Goal: Information Seeking & Learning: Find specific fact

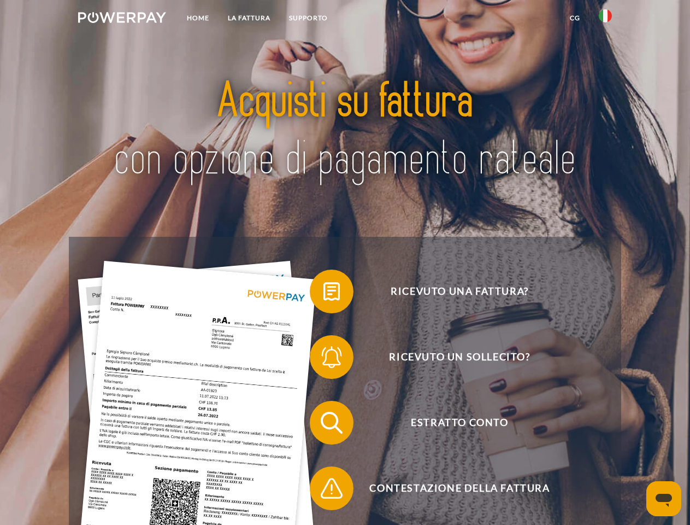
click at [122, 19] on img at bounding box center [122, 17] width 88 height 11
click at [605, 19] on img at bounding box center [605, 15] width 13 height 13
click at [575, 18] on link "CG" at bounding box center [575, 18] width 29 height 20
click at [324, 293] on span at bounding box center [315, 291] width 55 height 55
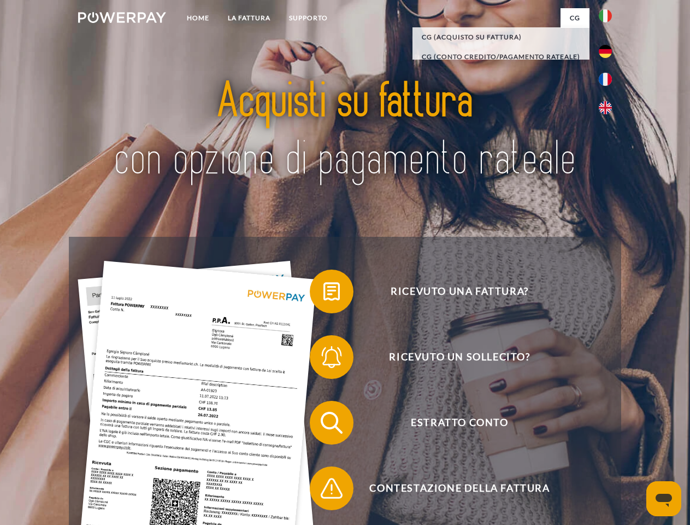
click at [324, 359] on span at bounding box center [315, 357] width 55 height 55
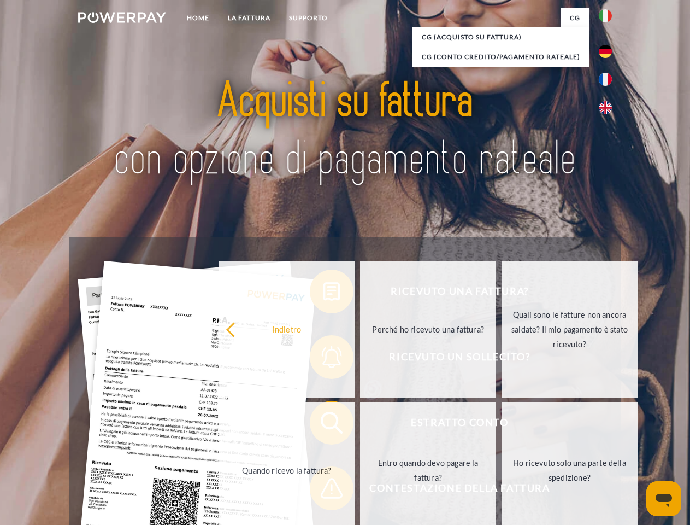
click at [360, 425] on link "Entro quando devo pagare la fattura?" at bounding box center [428, 470] width 136 height 137
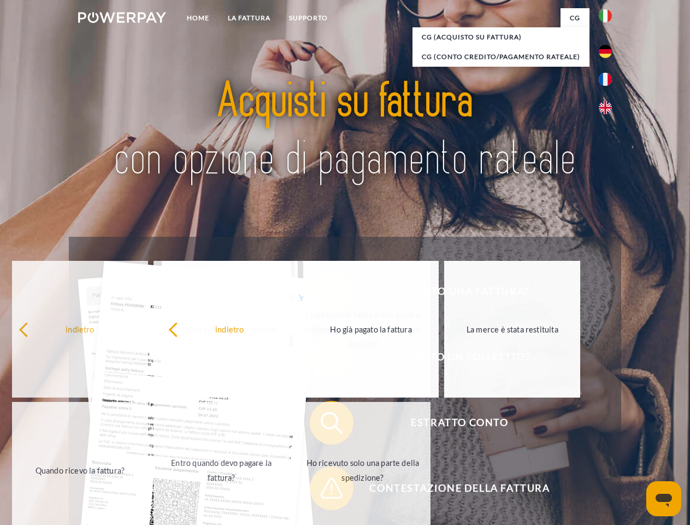
click at [324, 490] on span at bounding box center [315, 488] width 55 height 55
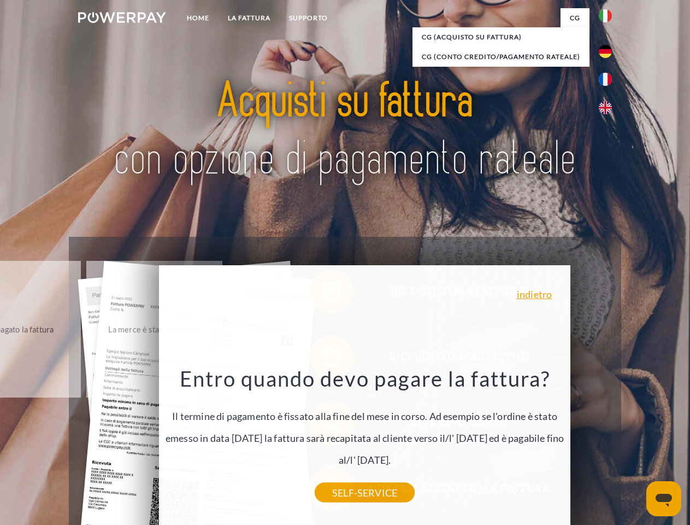
click at [664, 498] on icon "Apri finestra di messaggistica" at bounding box center [664, 499] width 16 height 13
